Goal: Information Seeking & Learning: Learn about a topic

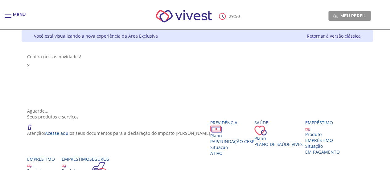
scroll to position [31, 0]
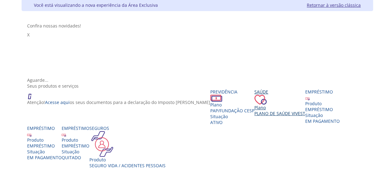
click at [280, 110] on span "Plano de Saúde VIVEST" at bounding box center [279, 113] width 51 height 6
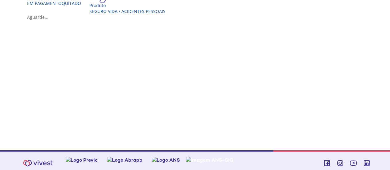
scroll to position [92, 0]
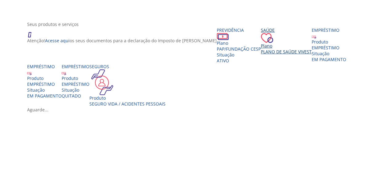
click at [261, 55] on span "Plano de Saúde VIVEST" at bounding box center [286, 52] width 51 height 6
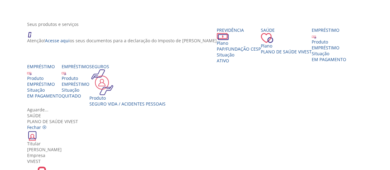
scroll to position [123, 0]
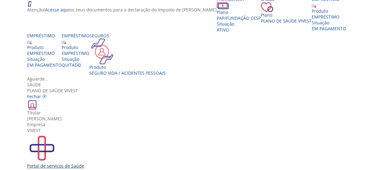
click at [57, 133] on img "Vivest" at bounding box center [42, 148] width 30 height 30
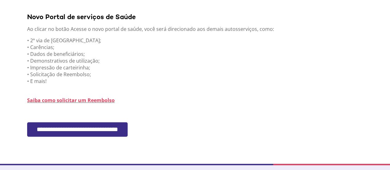
scroll to position [182, 0]
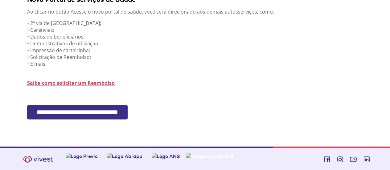
click at [80, 110] on input "**********" at bounding box center [77, 112] width 100 height 14
